Goal: Check status: Check status

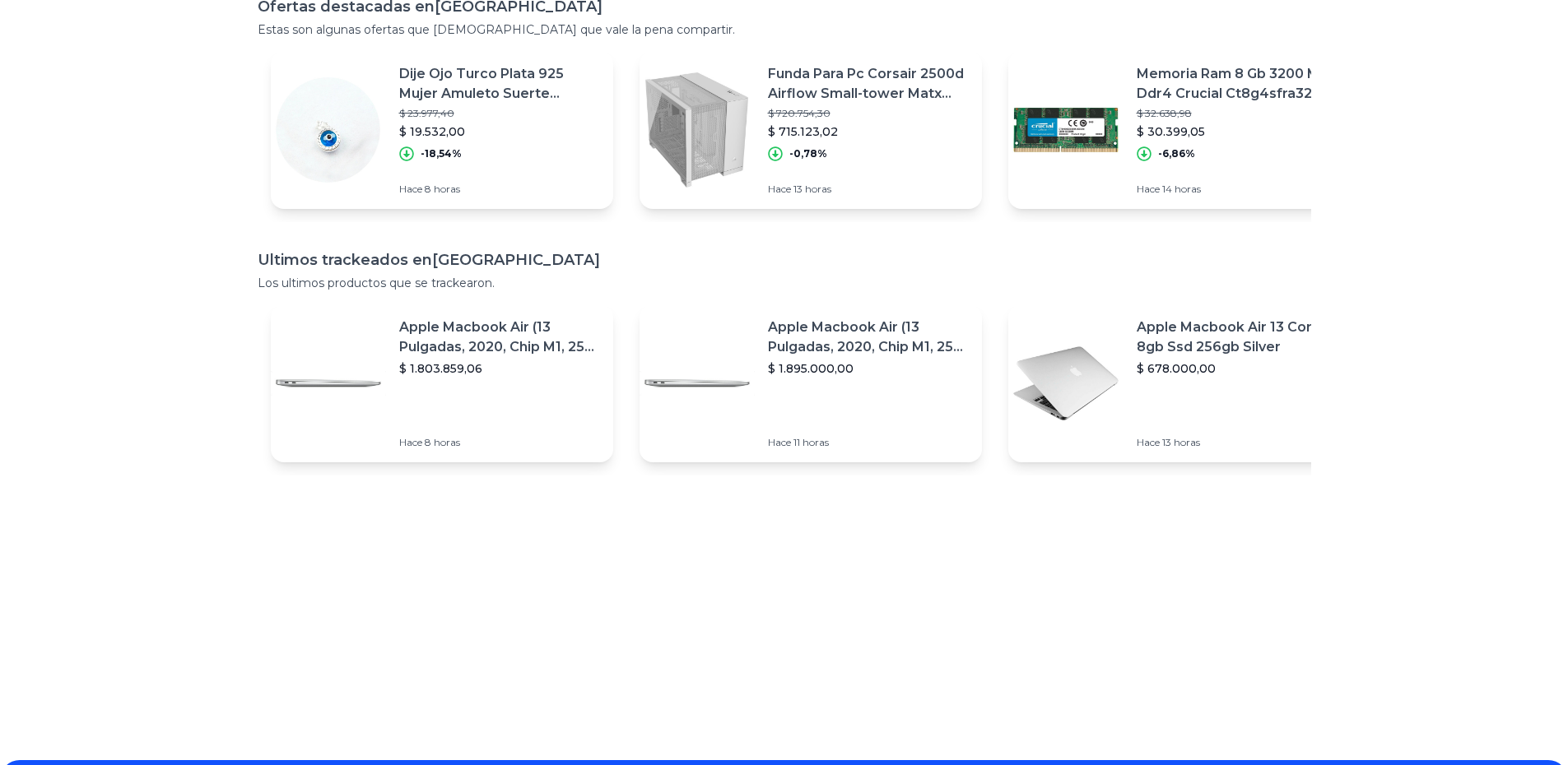
scroll to position [308, 0]
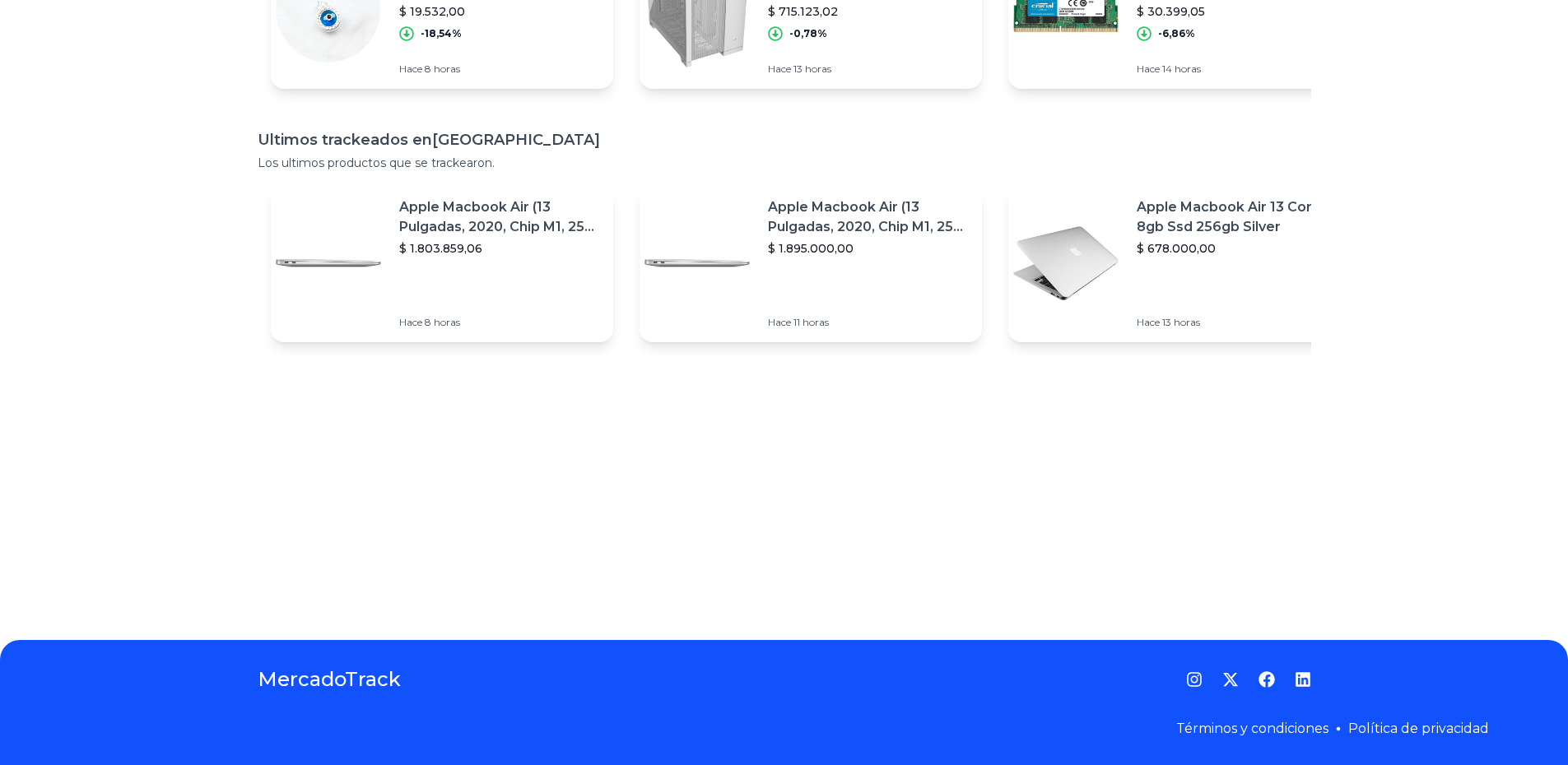
click at [373, 682] on h1 "MercadoTrack" at bounding box center [329, 680] width 143 height 26
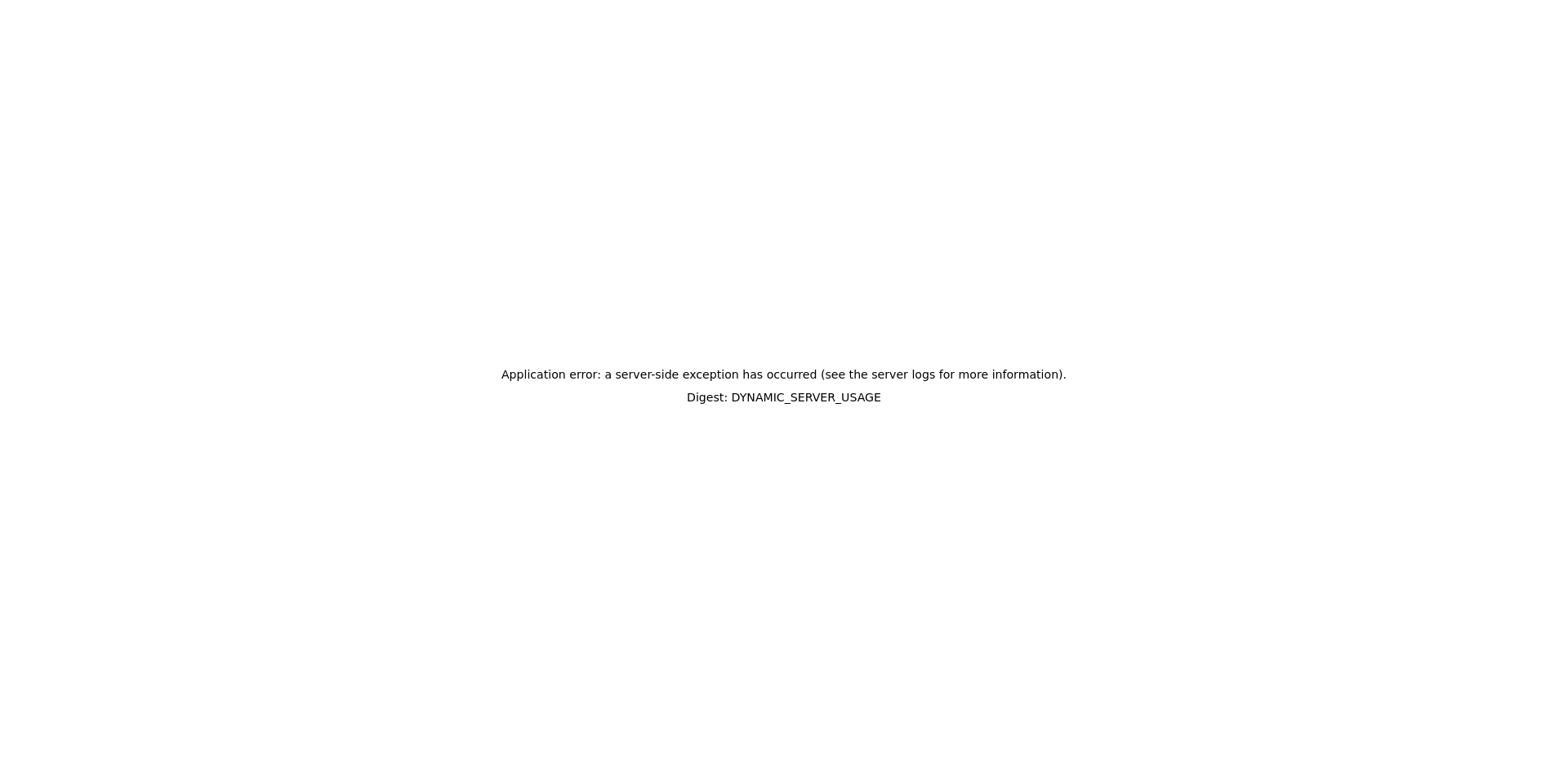
scroll to position [0, 0]
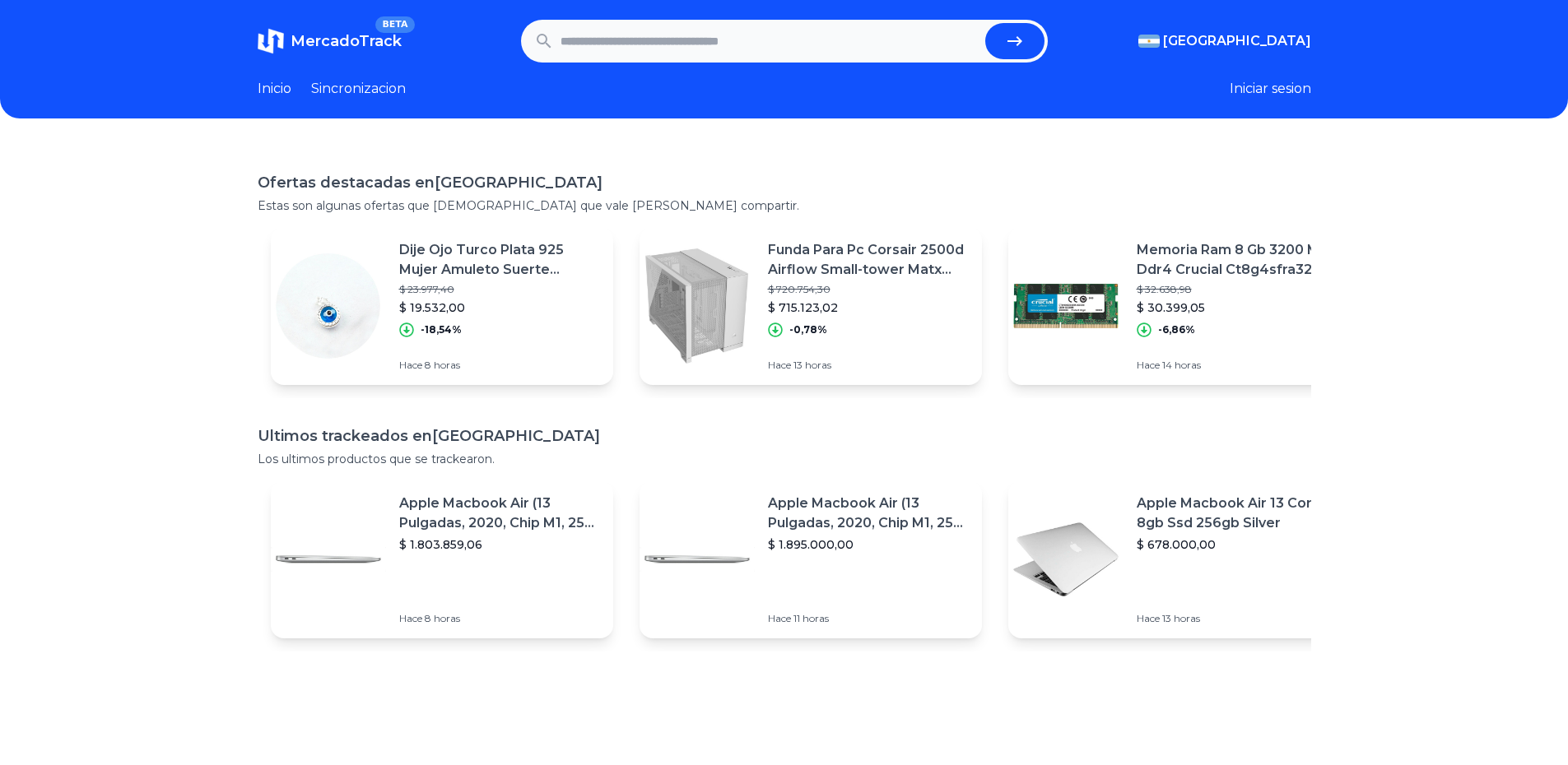
click at [333, 86] on link "Sincronizacion" at bounding box center [359, 88] width 95 height 20
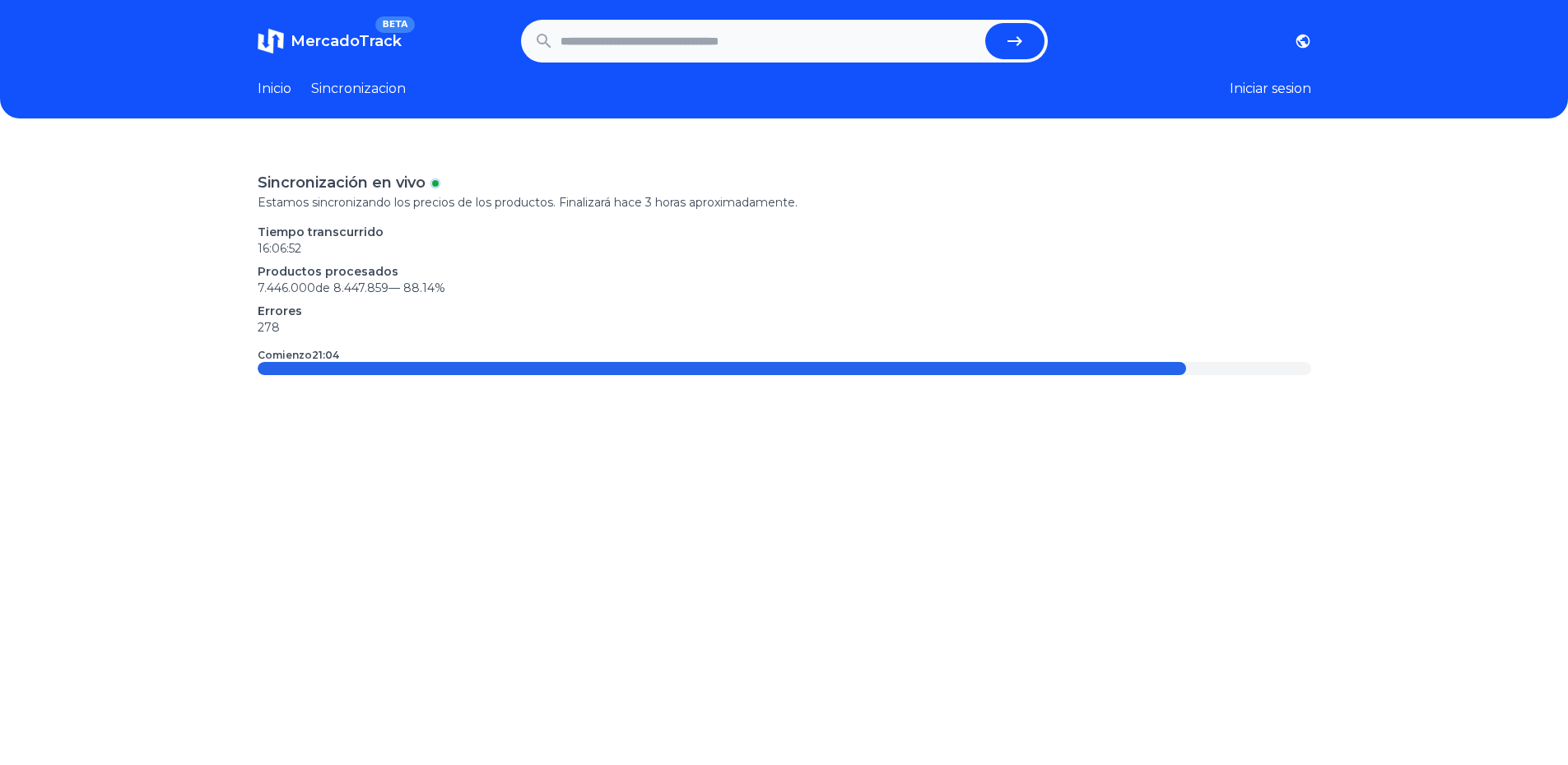
click at [290, 93] on link "Inicio" at bounding box center [274, 88] width 34 height 20
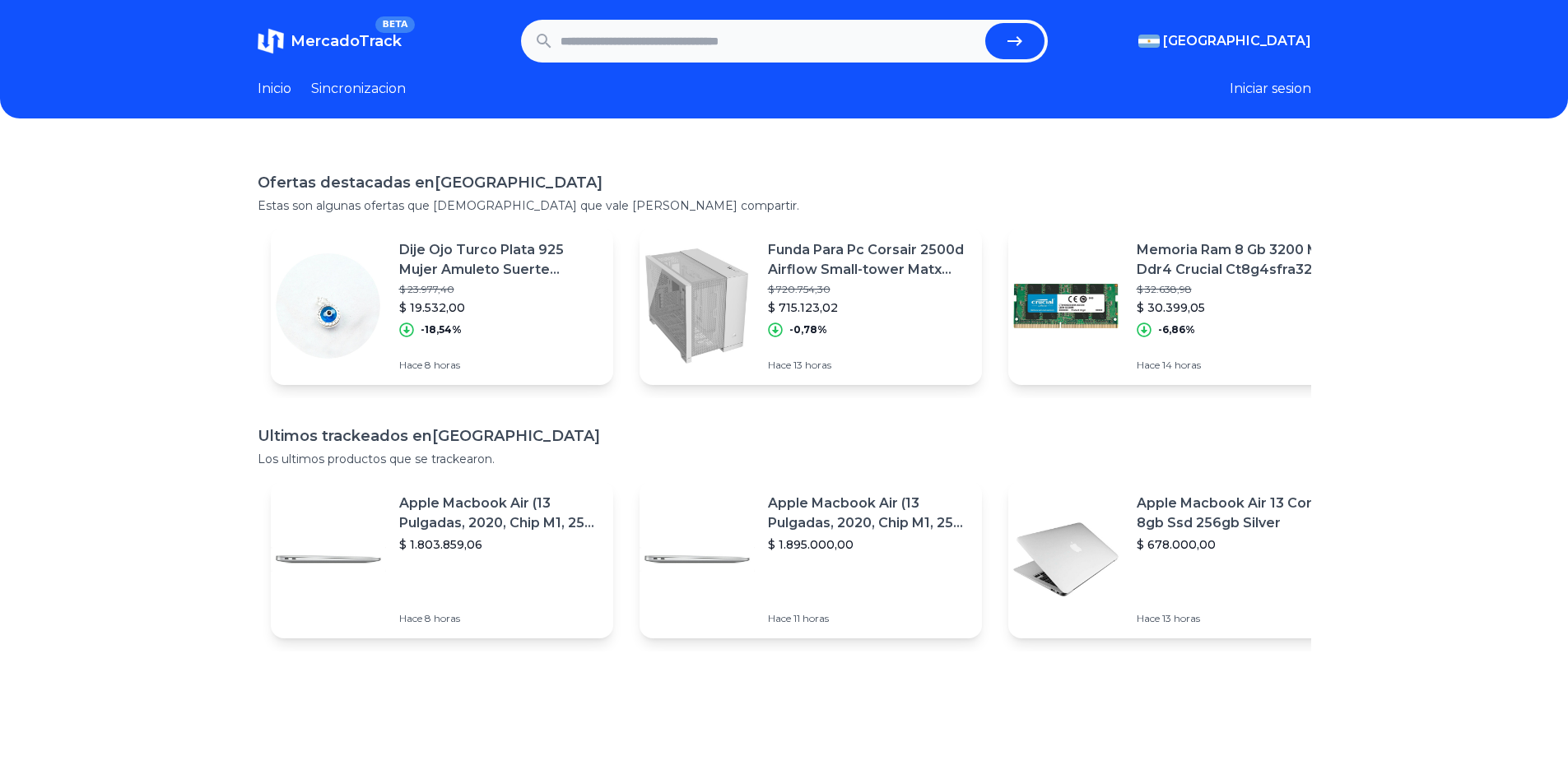
click at [525, 539] on p "$ 1.803.859,06" at bounding box center [499, 544] width 201 height 16
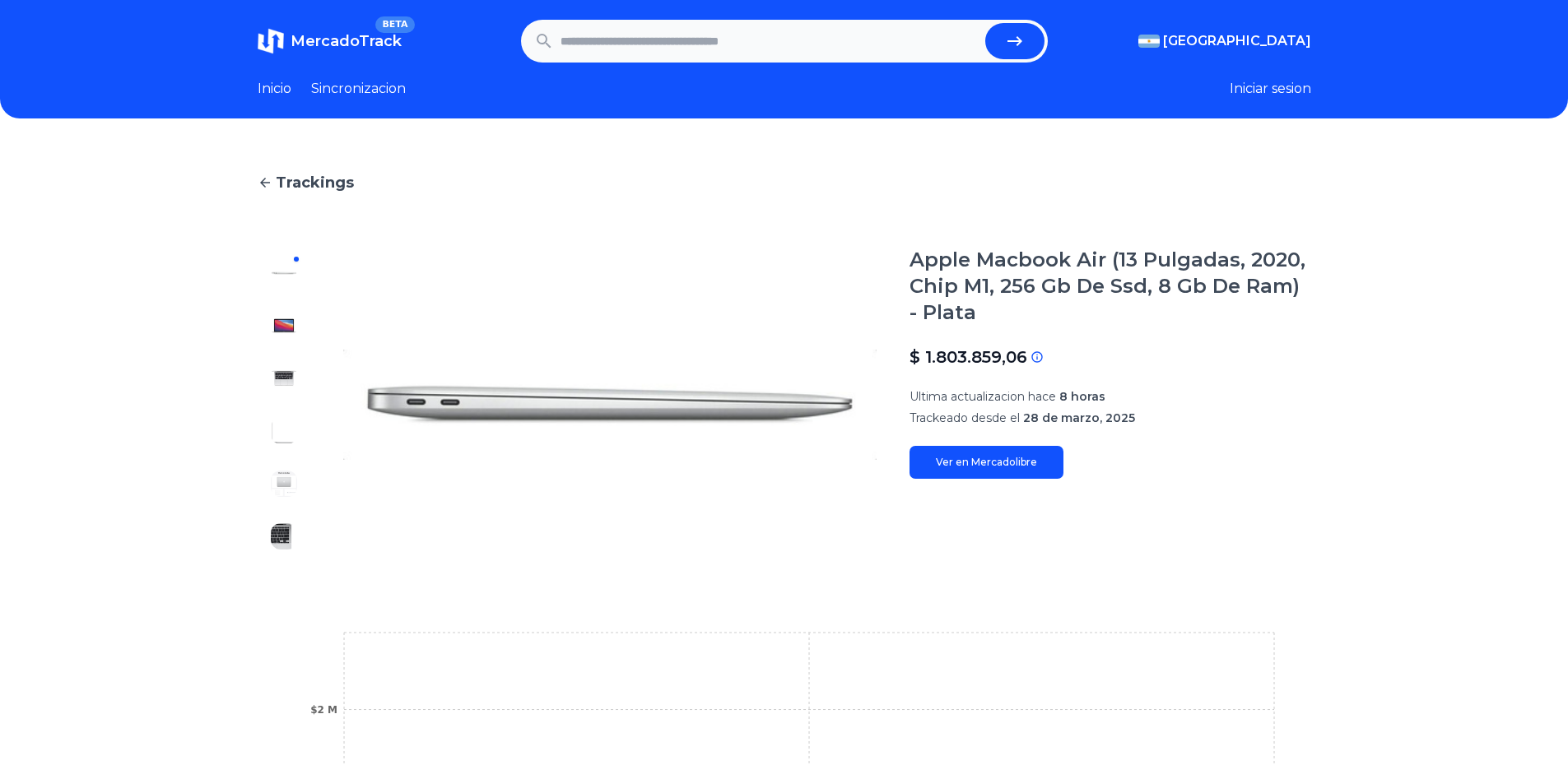
click at [303, 35] on span "MercadoTrack" at bounding box center [346, 41] width 111 height 18
